Goal: Obtain resource: Obtain resource

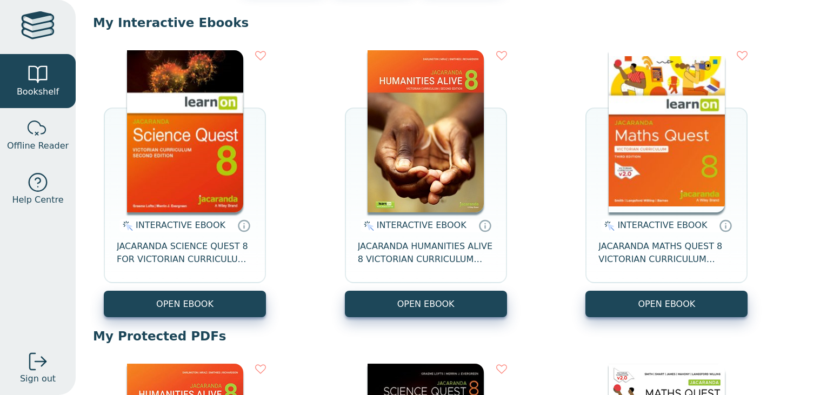
scroll to position [103, 0]
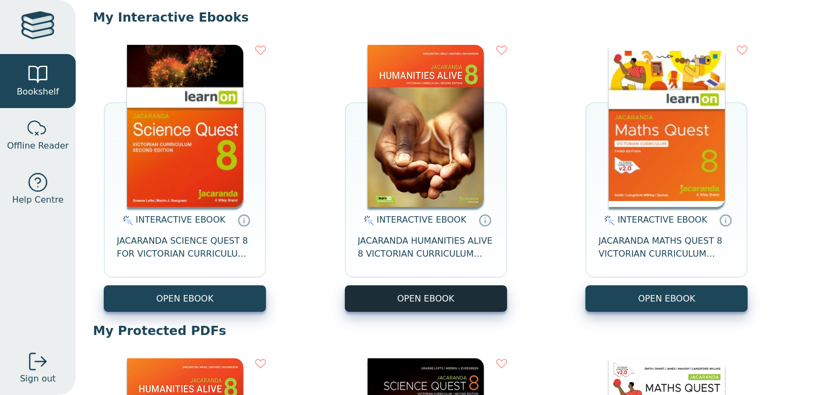
click at [402, 288] on button "OPEN EBOOK" at bounding box center [426, 298] width 162 height 26
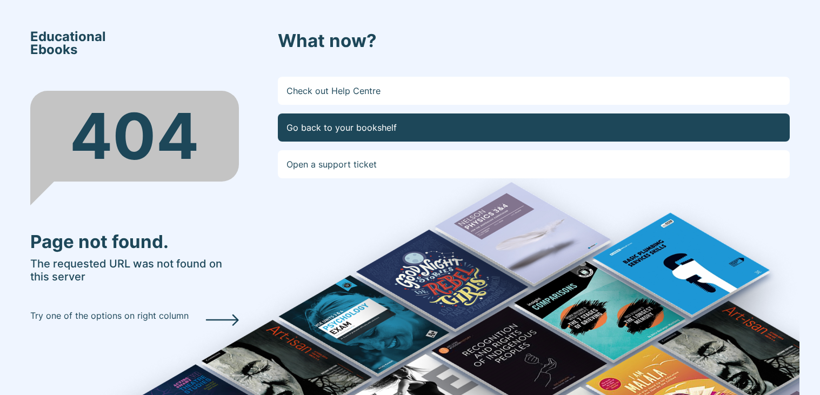
click at [380, 122] on link "Go back to your bookshelf" at bounding box center [534, 128] width 512 height 28
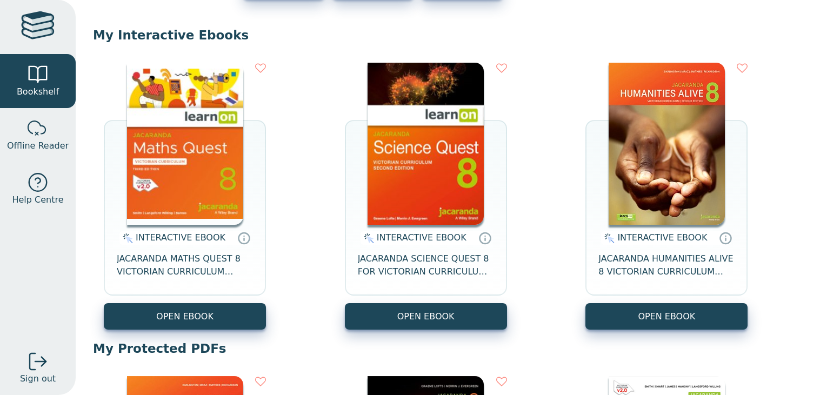
scroll to position [95, 0]
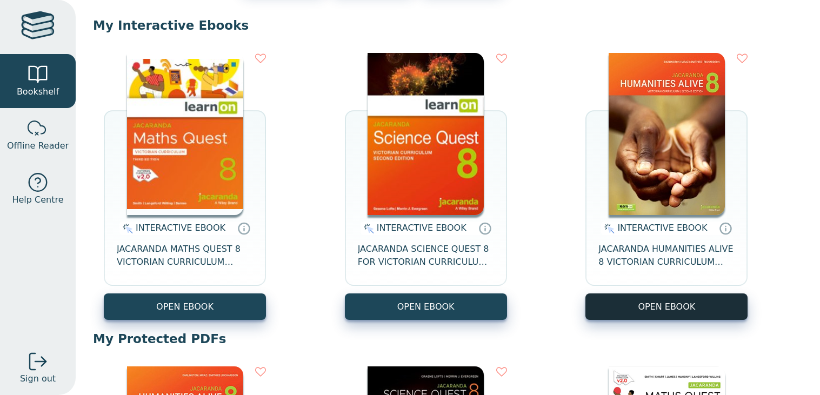
click at [647, 295] on button "OPEN EBOOK" at bounding box center [666, 307] width 162 height 26
